Goal: Check status: Check status

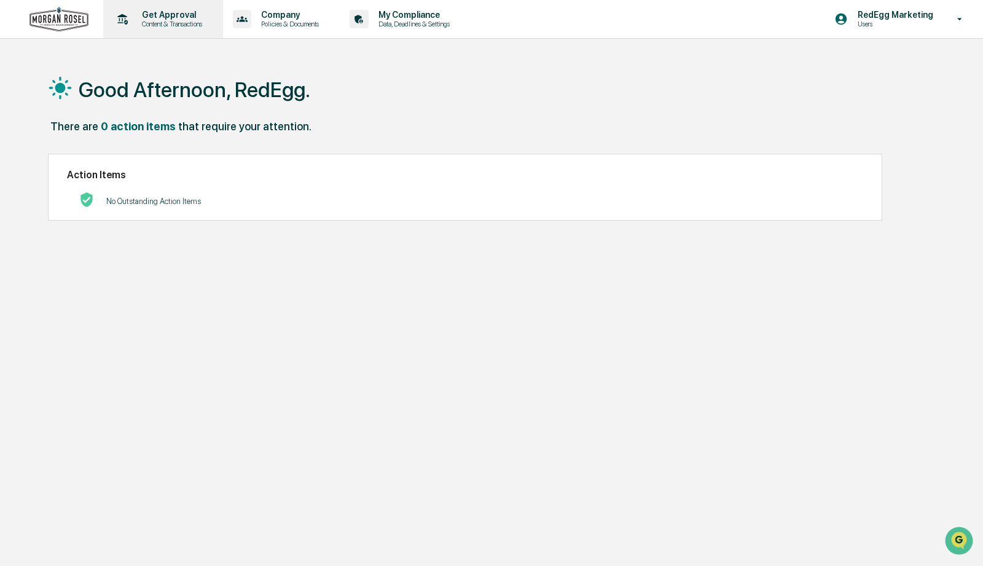
click at [163, 20] on p "Content & Transactions" at bounding box center [170, 24] width 76 height 9
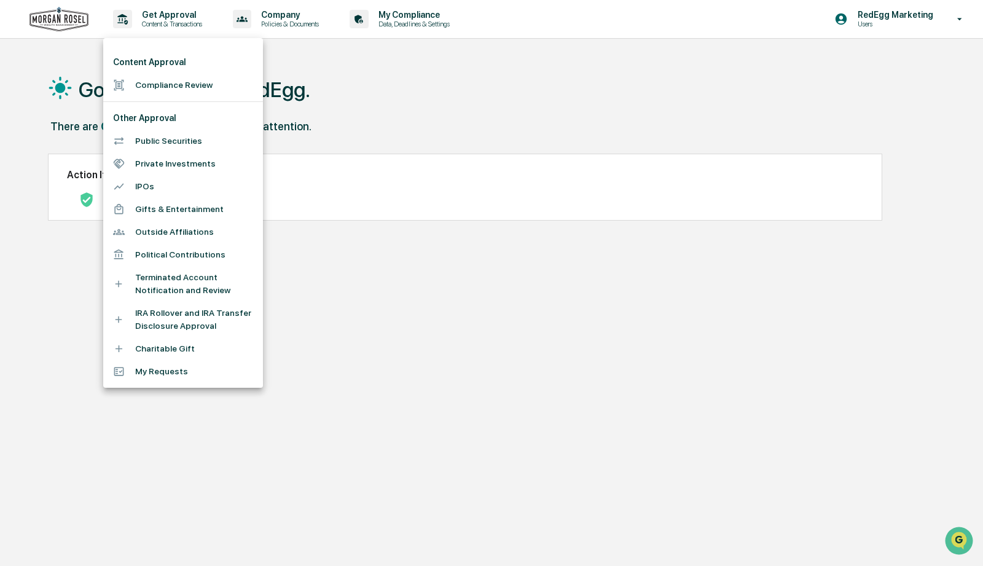
click at [509, 400] on div at bounding box center [491, 283] width 983 height 566
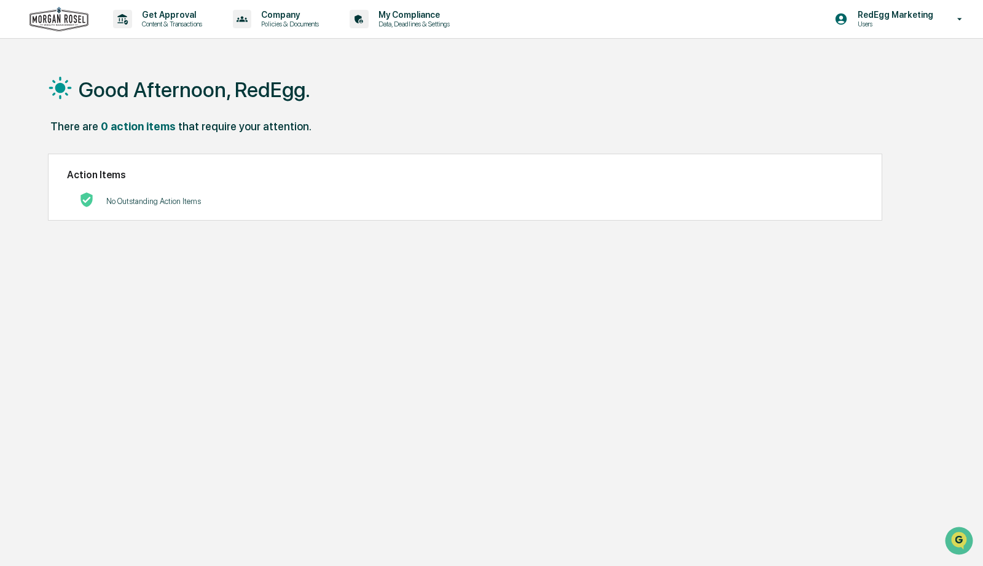
click at [93, 20] on link at bounding box center [66, 19] width 74 height 38
click at [156, 12] on p "Get Approval" at bounding box center [170, 15] width 76 height 10
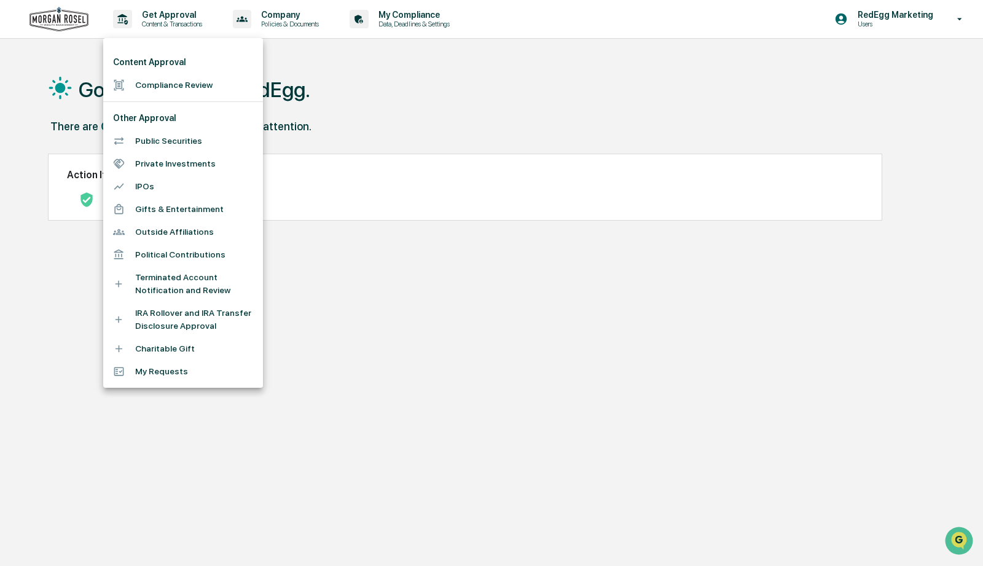
click at [200, 87] on li "Compliance Review" at bounding box center [183, 85] width 160 height 23
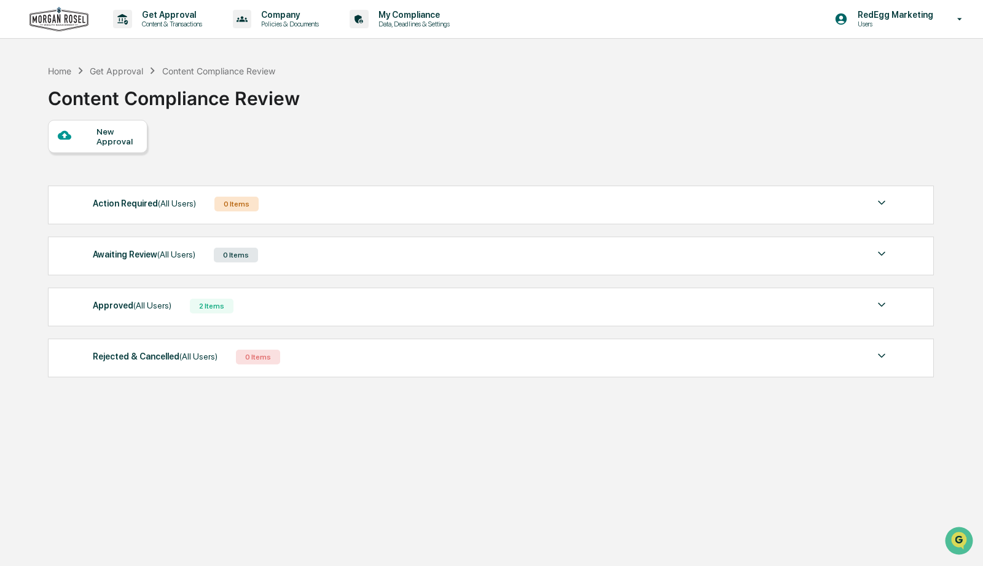
click at [331, 310] on div "Approved (All Users) 2 Items" at bounding box center [491, 305] width 796 height 17
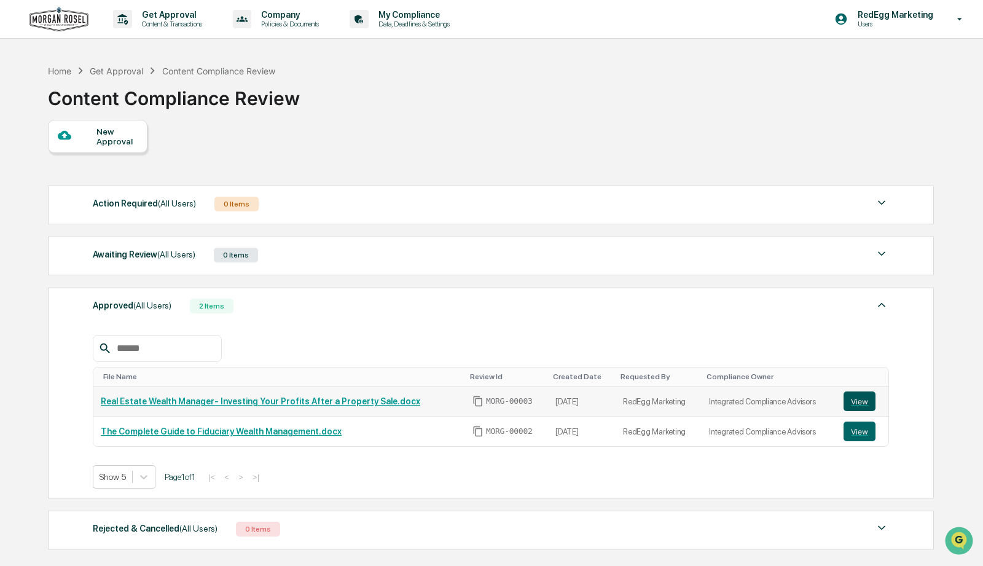
click at [869, 404] on button "View" at bounding box center [859, 401] width 32 height 20
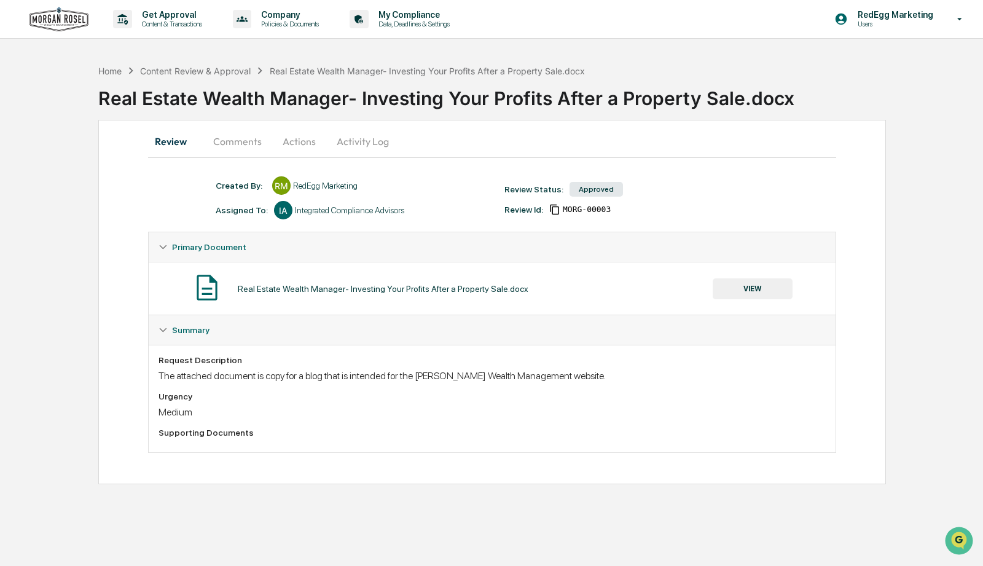
click at [765, 287] on button "VIEW" at bounding box center [753, 288] width 80 height 21
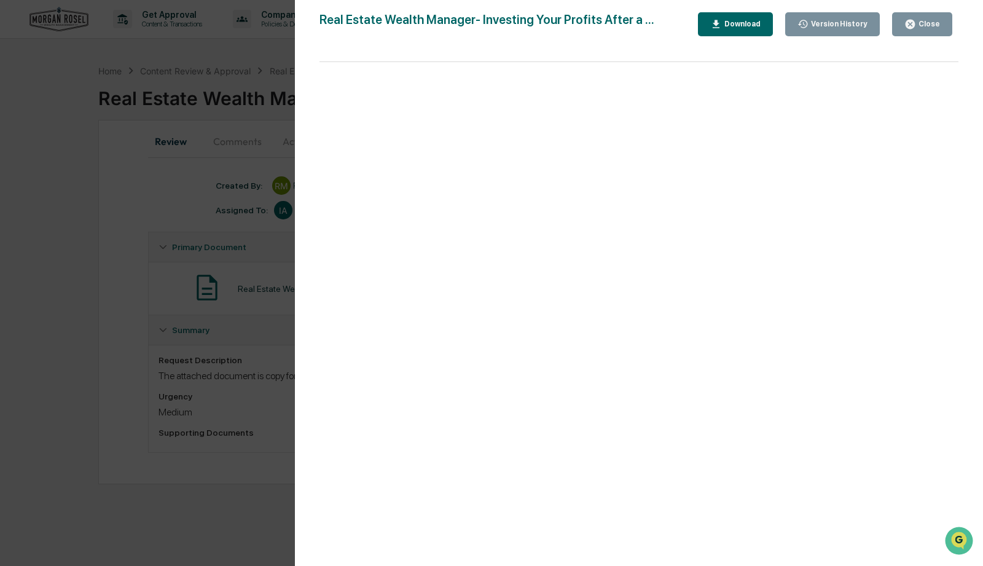
click at [925, 25] on div "Close" at bounding box center [928, 24] width 24 height 9
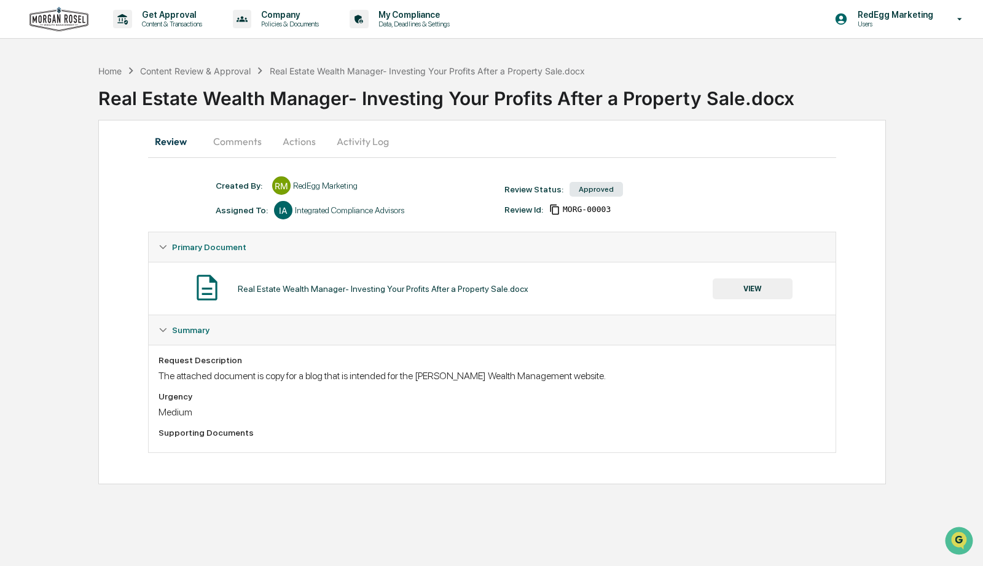
click at [593, 189] on div "Approved" at bounding box center [595, 189] width 53 height 15
